Goal: Transaction & Acquisition: Purchase product/service

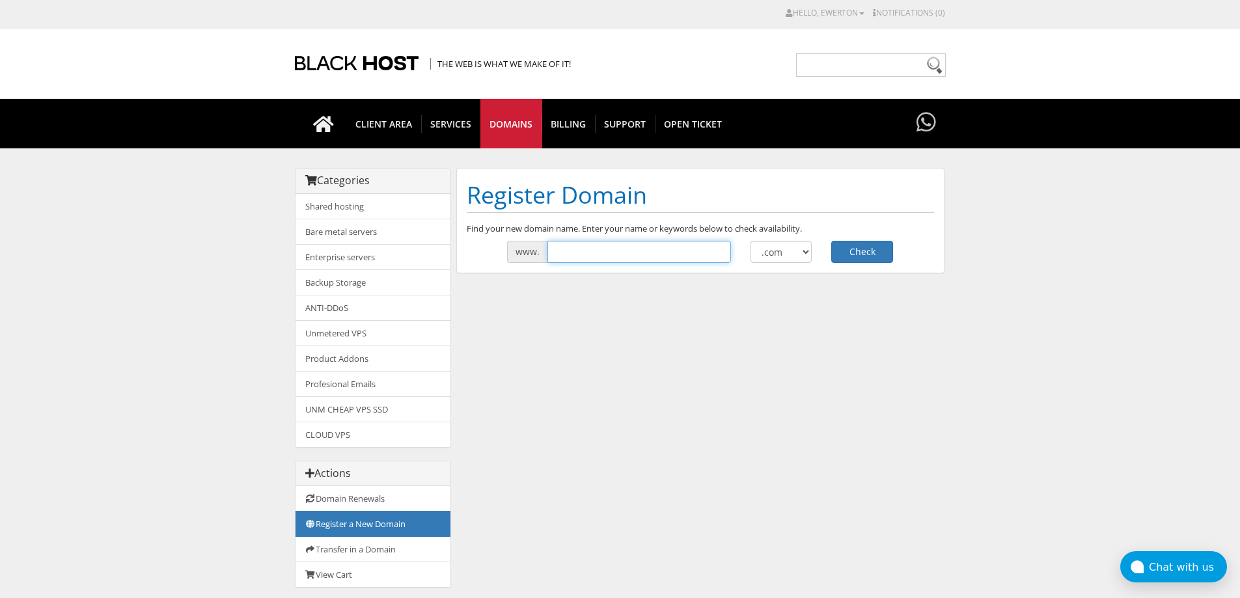
click at [584, 247] on input "text" at bounding box center [640, 252] width 184 height 22
type input "itauemprestimosbrasil"
click at [768, 254] on select ".com .net .org .us .info .biz" at bounding box center [782, 252] width 62 height 22
click at [751, 241] on select ".com .net .org .us .info .biz" at bounding box center [782, 252] width 62 height 22
click at [862, 252] on button "Check" at bounding box center [863, 252] width 62 height 22
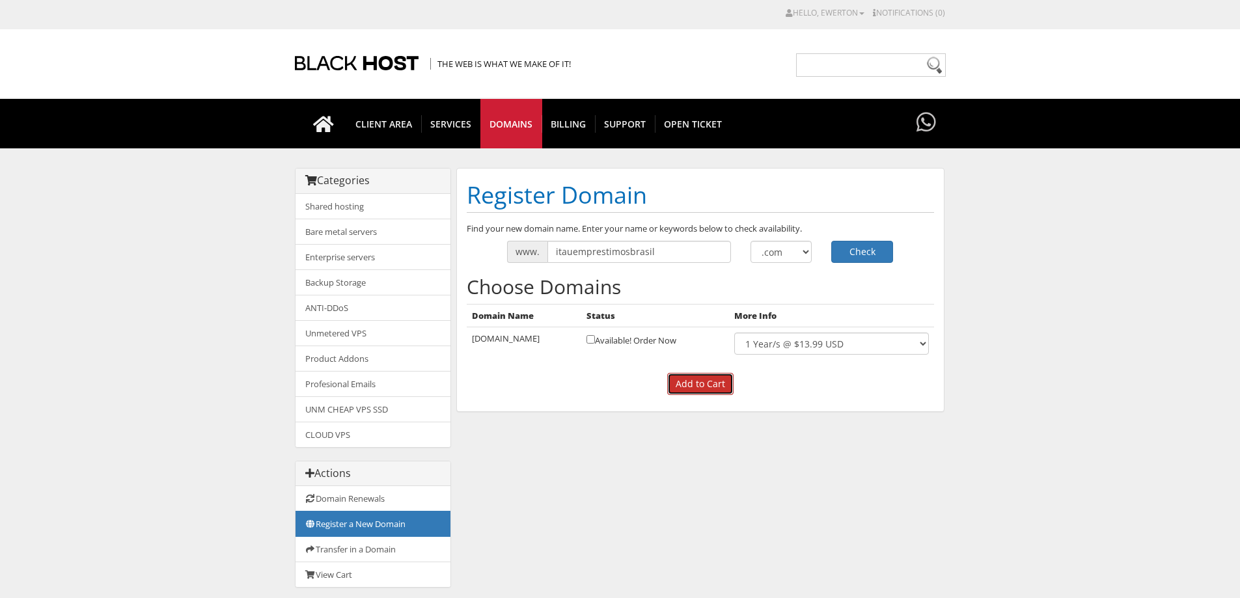
click at [693, 380] on input "Add to Cart" at bounding box center [700, 384] width 66 height 22
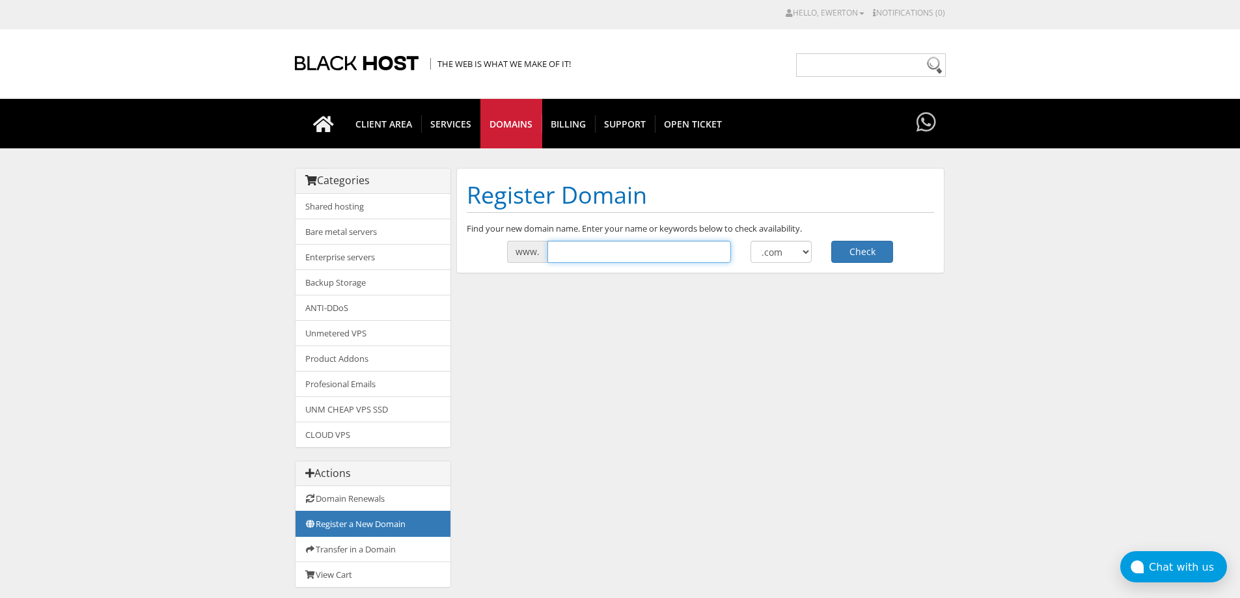
click at [629, 250] on input "text" at bounding box center [640, 252] width 184 height 22
type input "itauemprestimosbrasil"
click at [842, 250] on button "Check" at bounding box center [863, 252] width 62 height 22
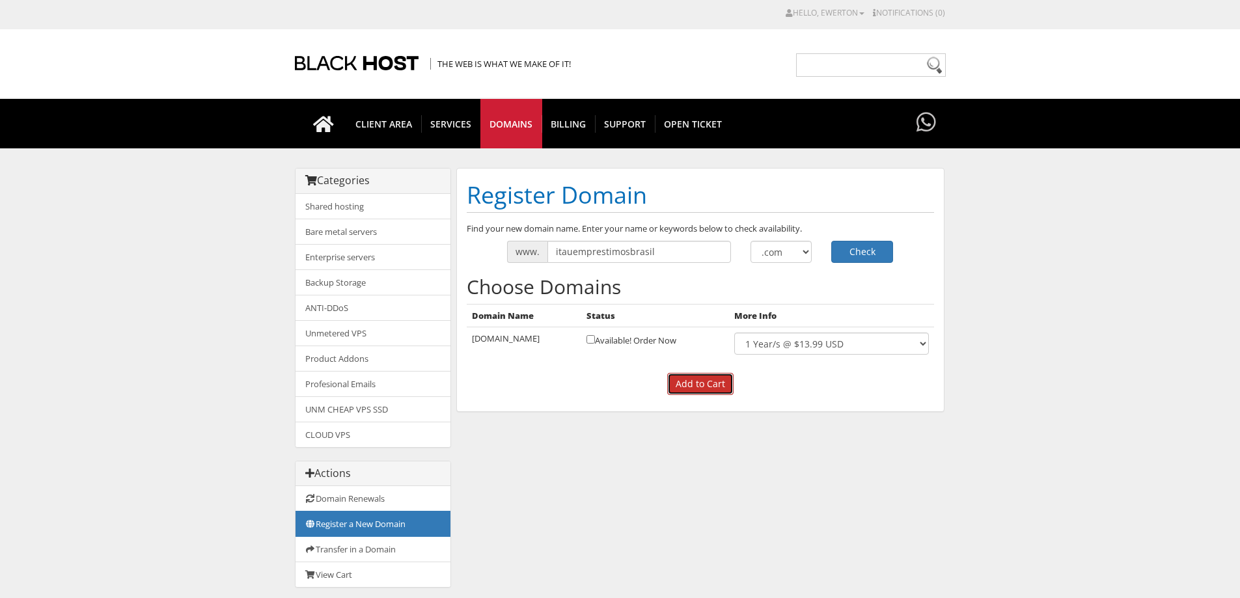
click at [690, 384] on input "Add to Cart" at bounding box center [700, 384] width 66 height 22
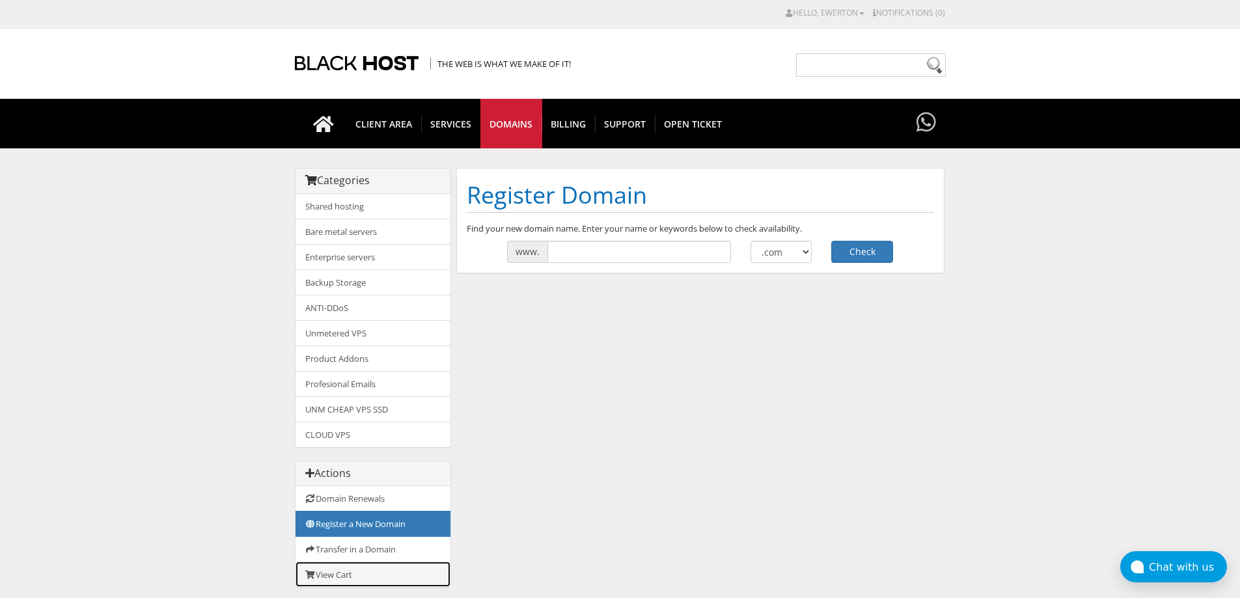
click at [363, 580] on link "View Cart" at bounding box center [373, 574] width 155 height 25
